Goal: Task Accomplishment & Management: Manage account settings

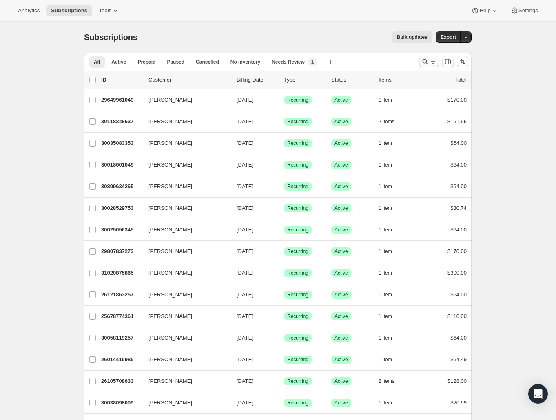
click at [427, 66] on button "Search and filter results" at bounding box center [430, 61] width 20 height 11
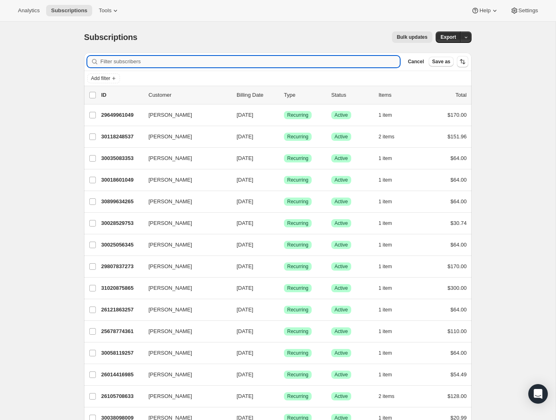
paste input "[EMAIL_ADDRESS][DOMAIN_NAME]"
type input "[EMAIL_ADDRESS][DOMAIN_NAME]"
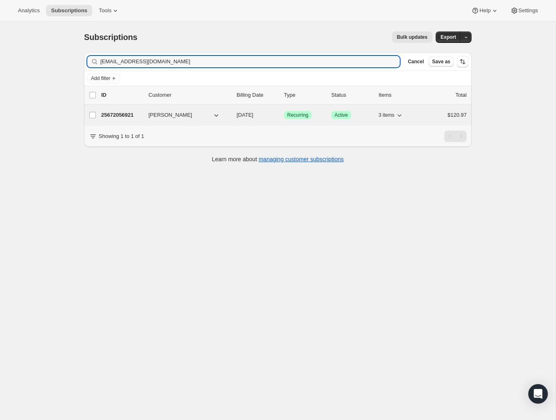
click at [127, 115] on p "25672056921" at bounding box center [121, 115] width 41 height 8
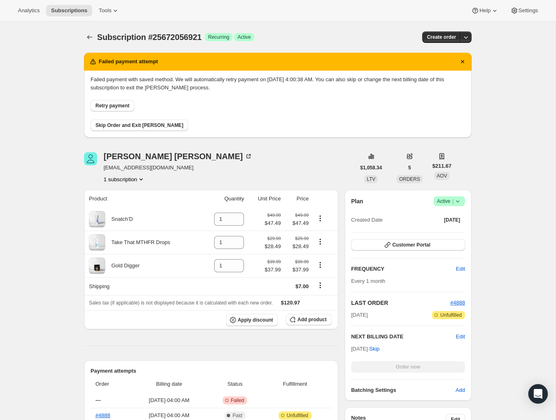
click at [154, 127] on span "Skip Order and Exit [PERSON_NAME]" at bounding box center [140, 125] width 88 height 7
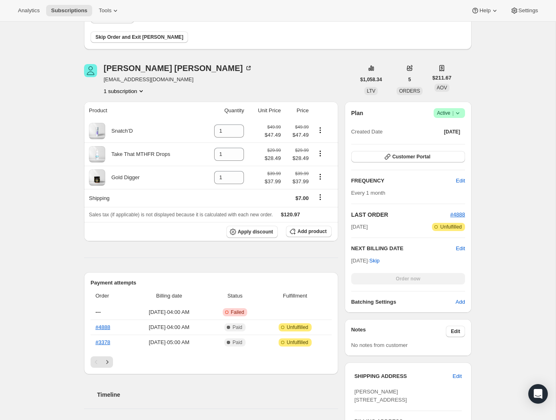
scroll to position [127, 0]
click at [459, 247] on span "Edit" at bounding box center [460, 248] width 9 height 8
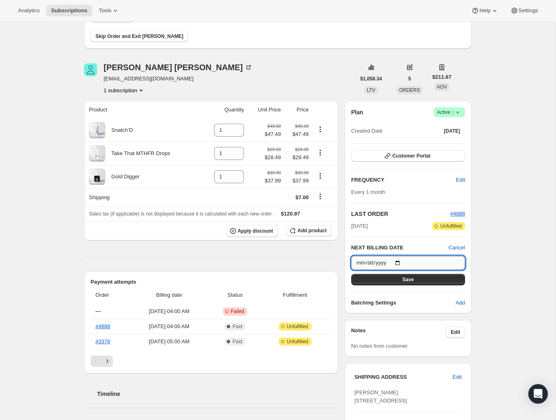
click at [389, 261] on input "[DATE]" at bounding box center [408, 263] width 114 height 14
type input "[DATE]"
click at [421, 277] on button "Save" at bounding box center [408, 279] width 114 height 11
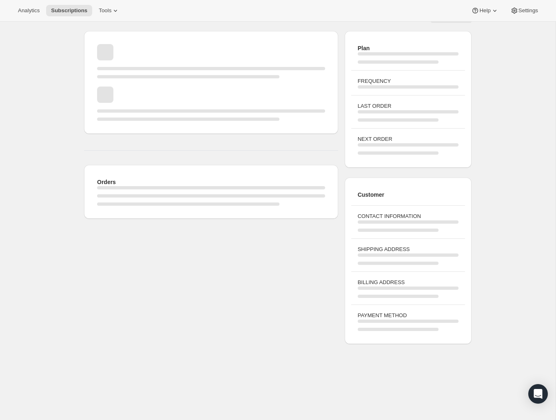
scroll to position [22, 0]
